Goal: Consume media (video, audio): Consume media (video, audio)

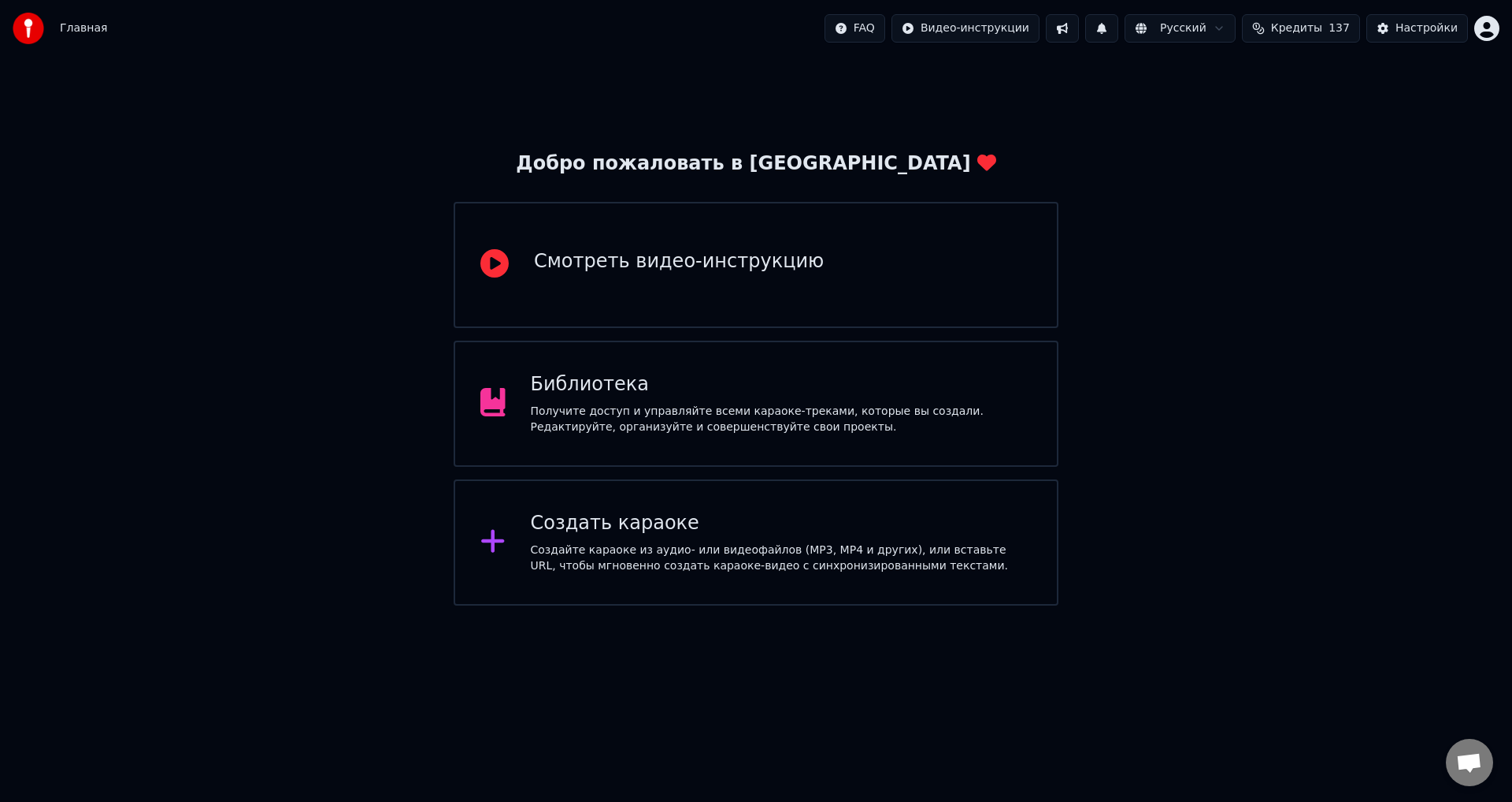
click at [918, 432] on div "Получите доступ и управляйте всеми караоке-треками, которые вы создали. Редакти…" at bounding box center [781, 419] width 502 height 32
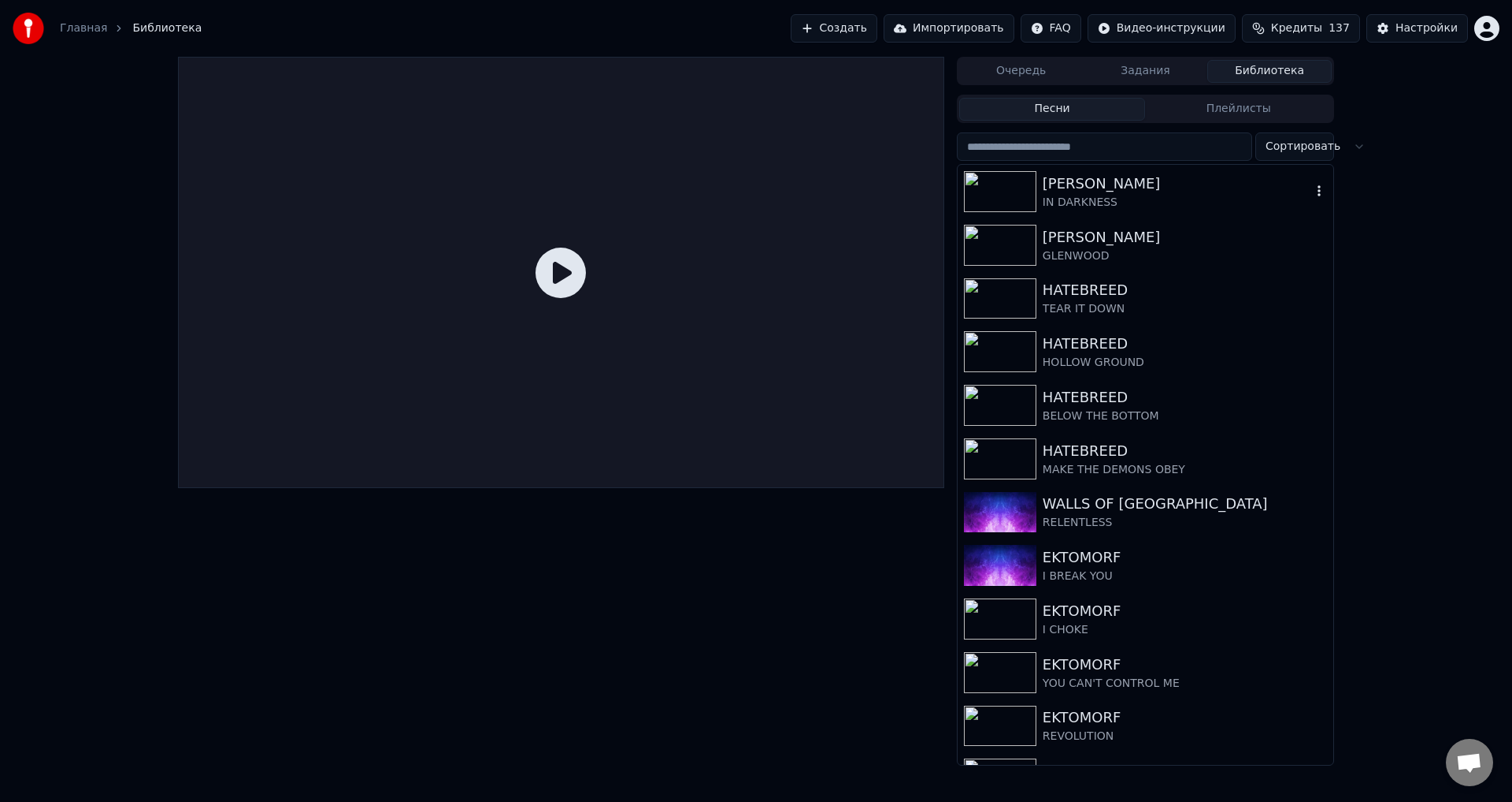
click at [1107, 183] on div "[PERSON_NAME]" at bounding box center [1177, 183] width 269 height 22
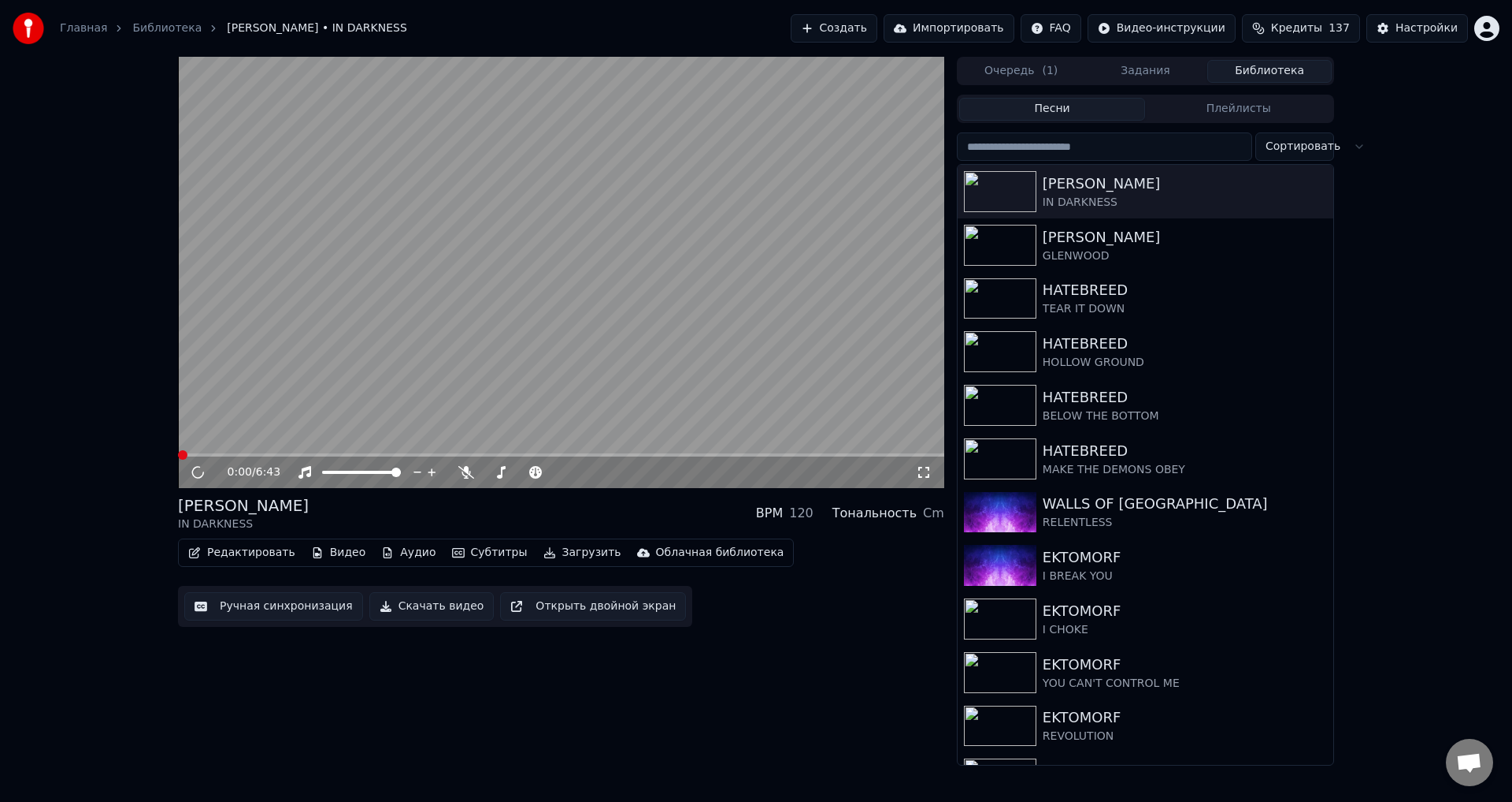
click at [564, 351] on video at bounding box center [561, 272] width 766 height 431
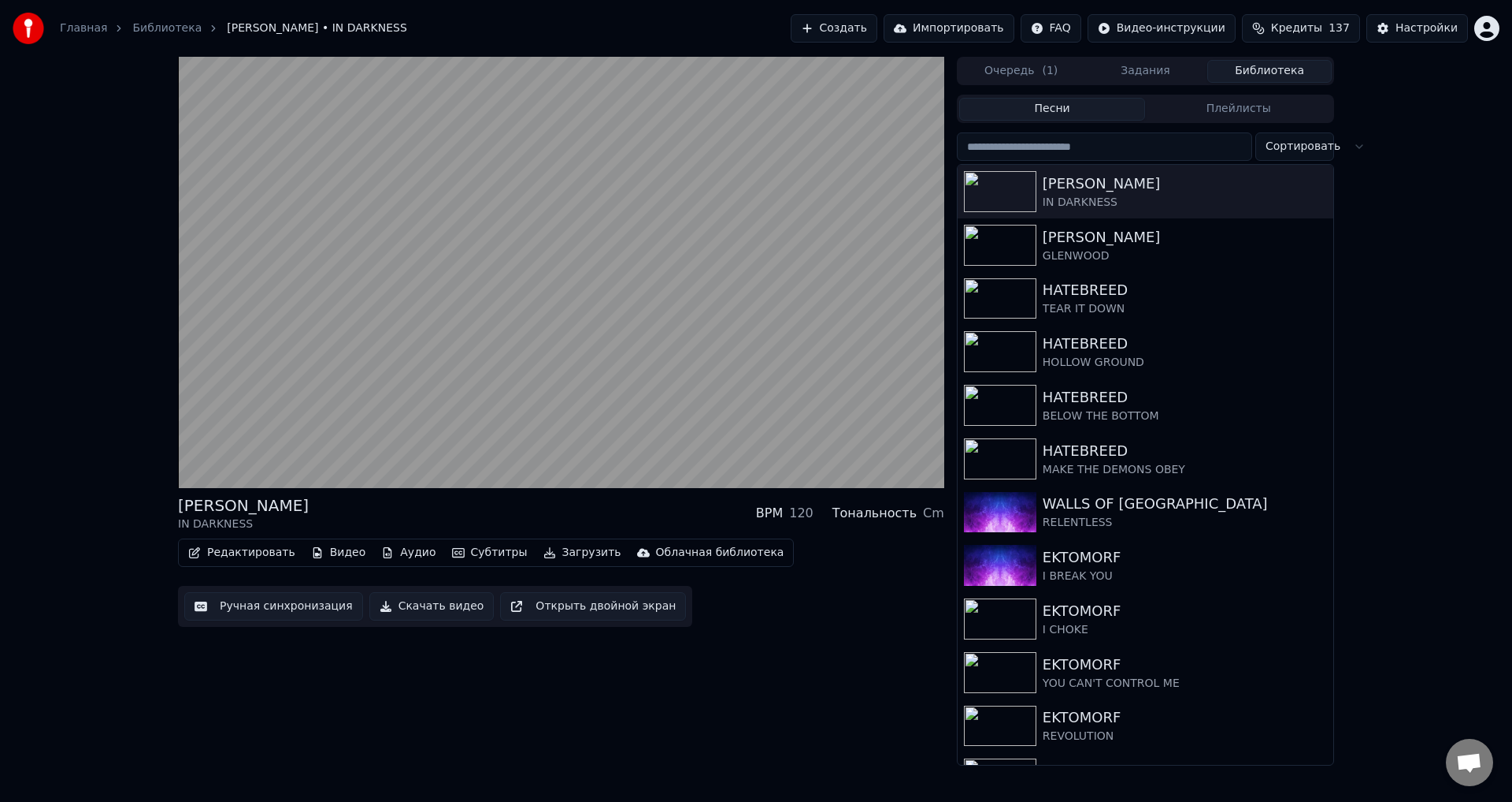
click at [580, 333] on video at bounding box center [561, 272] width 766 height 431
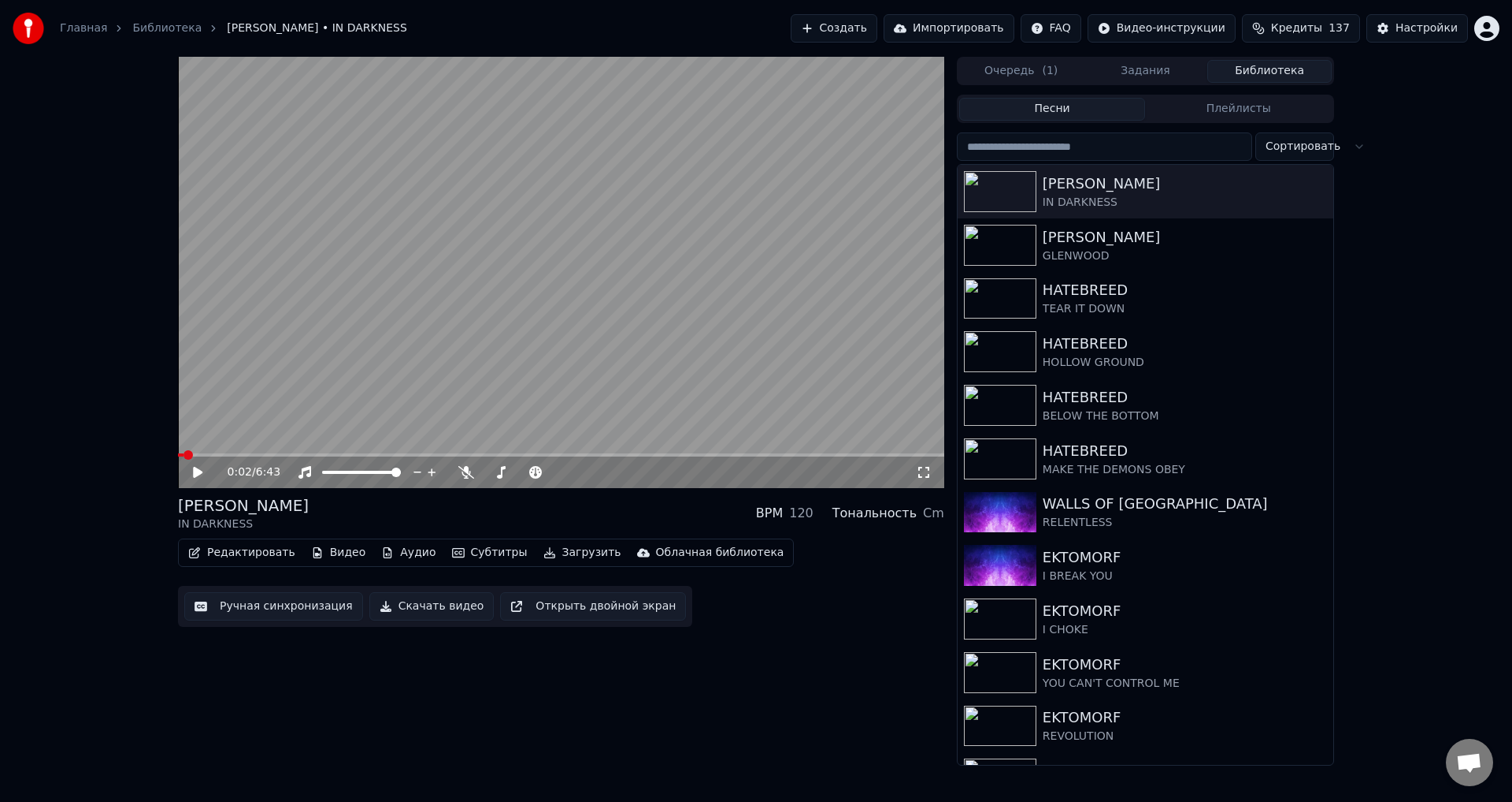
click at [550, 555] on button "Загрузить" at bounding box center [583, 552] width 90 height 22
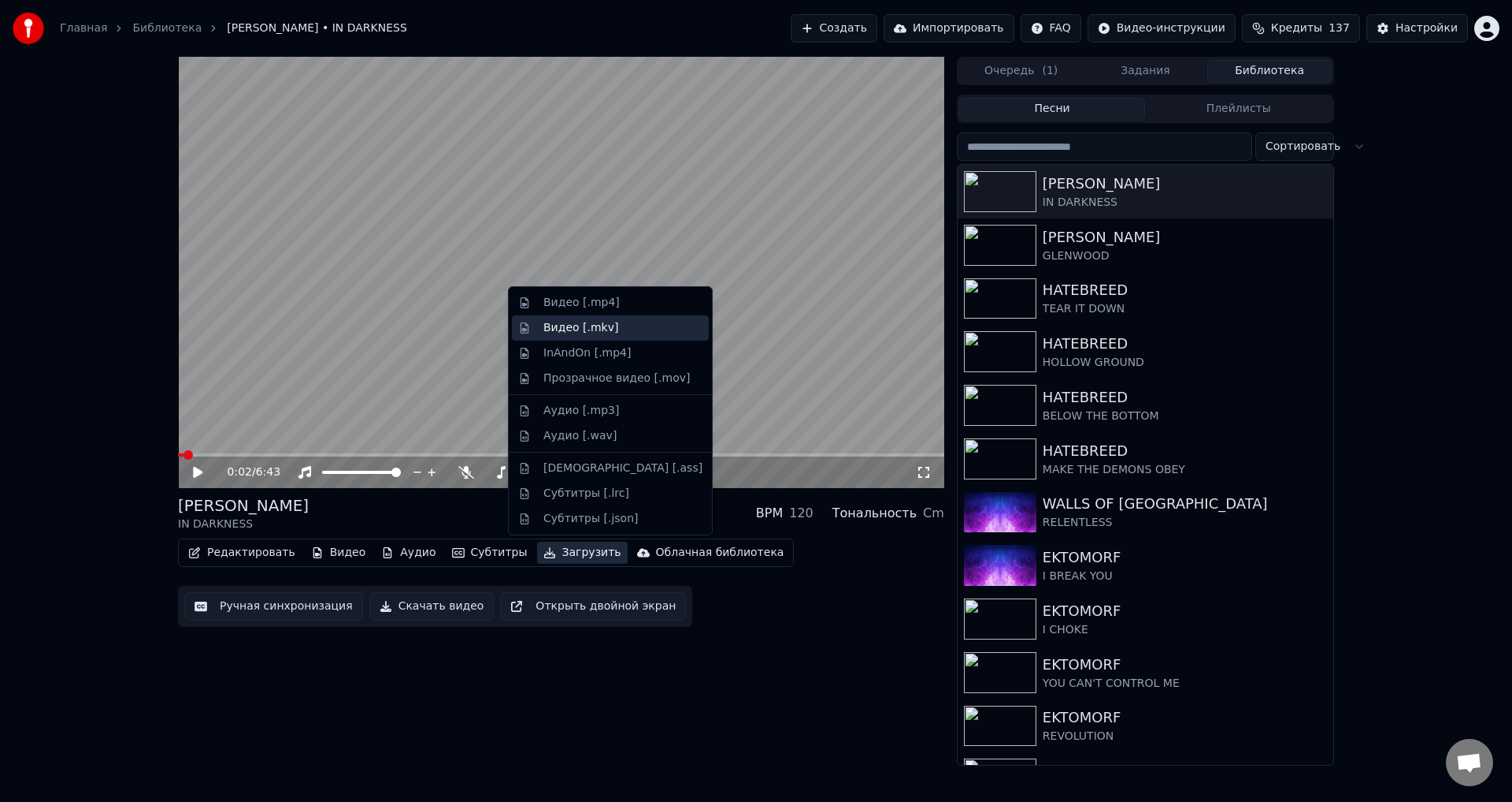
click at [597, 315] on div "Видео [.mkv]" at bounding box center [610, 328] width 197 height 25
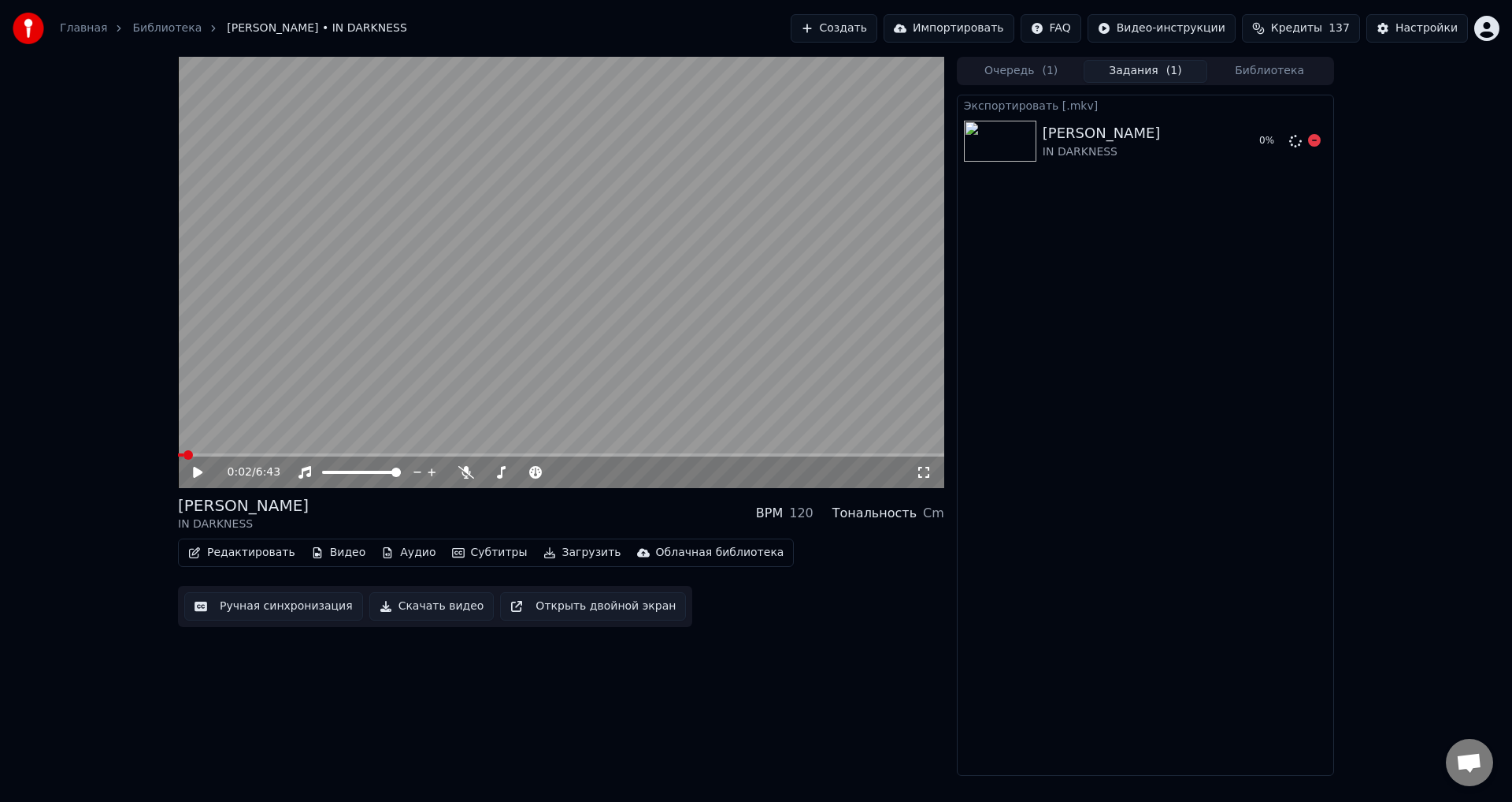
click at [1313, 139] on body "Главная Библиотека [PERSON_NAME] • IN DARKNESS Создать Импортировать FAQ Видео-…" at bounding box center [756, 401] width 1512 height 802
click at [1233, 142] on button "Показать" at bounding box center [1261, 141] width 82 height 29
click at [538, 552] on button "Загрузить" at bounding box center [583, 552] width 90 height 22
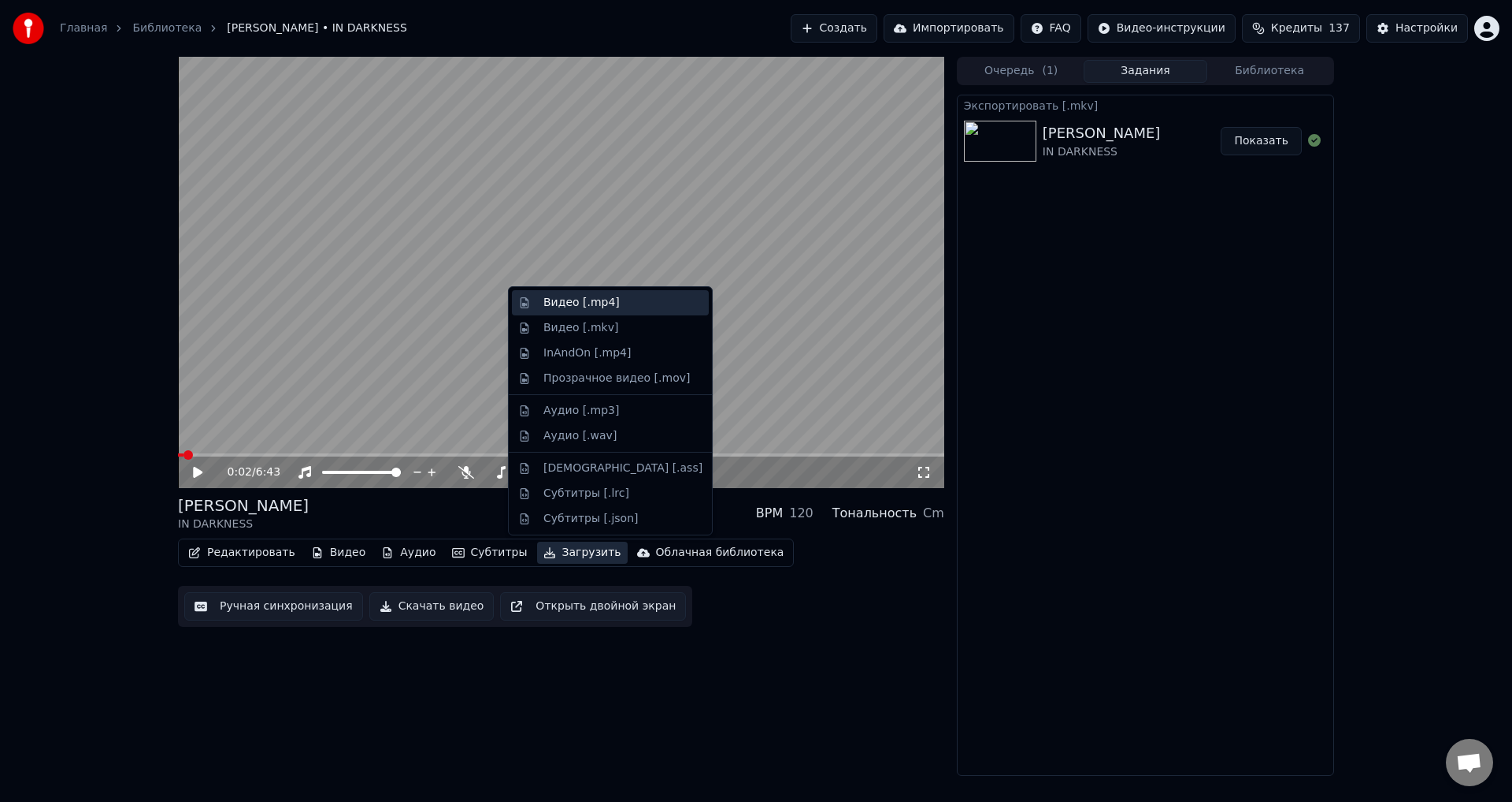
click at [592, 307] on div "Видео [.mp4]" at bounding box center [582, 303] width 77 height 15
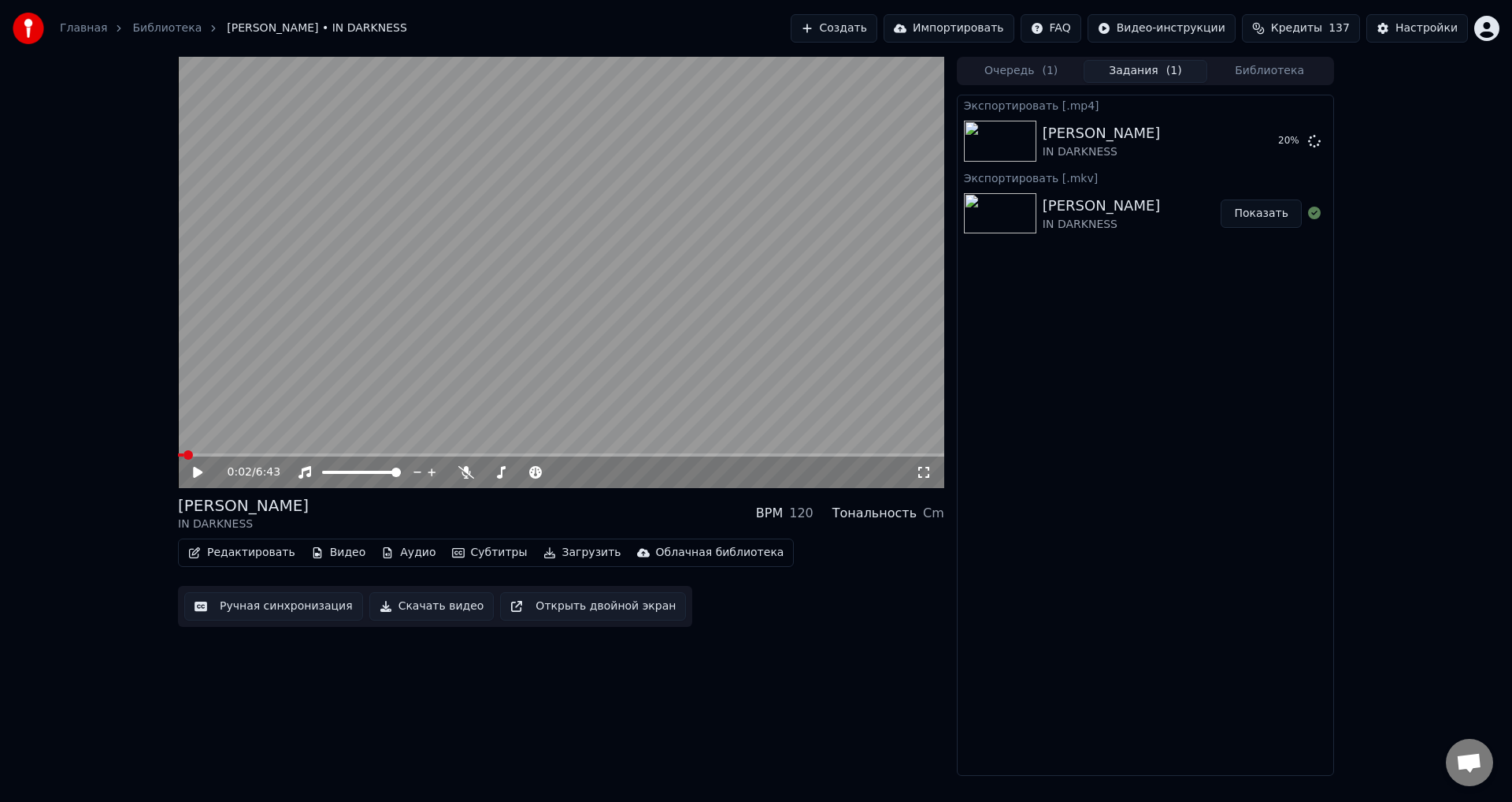
click at [677, 673] on div "0:02 / 6:43 [PERSON_NAME] IN DARKNESS BPM 120 Тональность Cm Редактировать Виде…" at bounding box center [561, 416] width 766 height 718
click at [541, 509] on div "[PERSON_NAME] IN DARKNESS BPM 120 Тональность Cm" at bounding box center [561, 512] width 766 height 37
click at [530, 691] on div "0:02 / 6:43 [PERSON_NAME] IN DARKNESS BPM 120 Тональность Cm Редактировать Виде…" at bounding box center [561, 416] width 766 height 718
click at [1257, 138] on button "Показать" at bounding box center [1261, 141] width 82 height 29
